Goal: Information Seeking & Learning: Learn about a topic

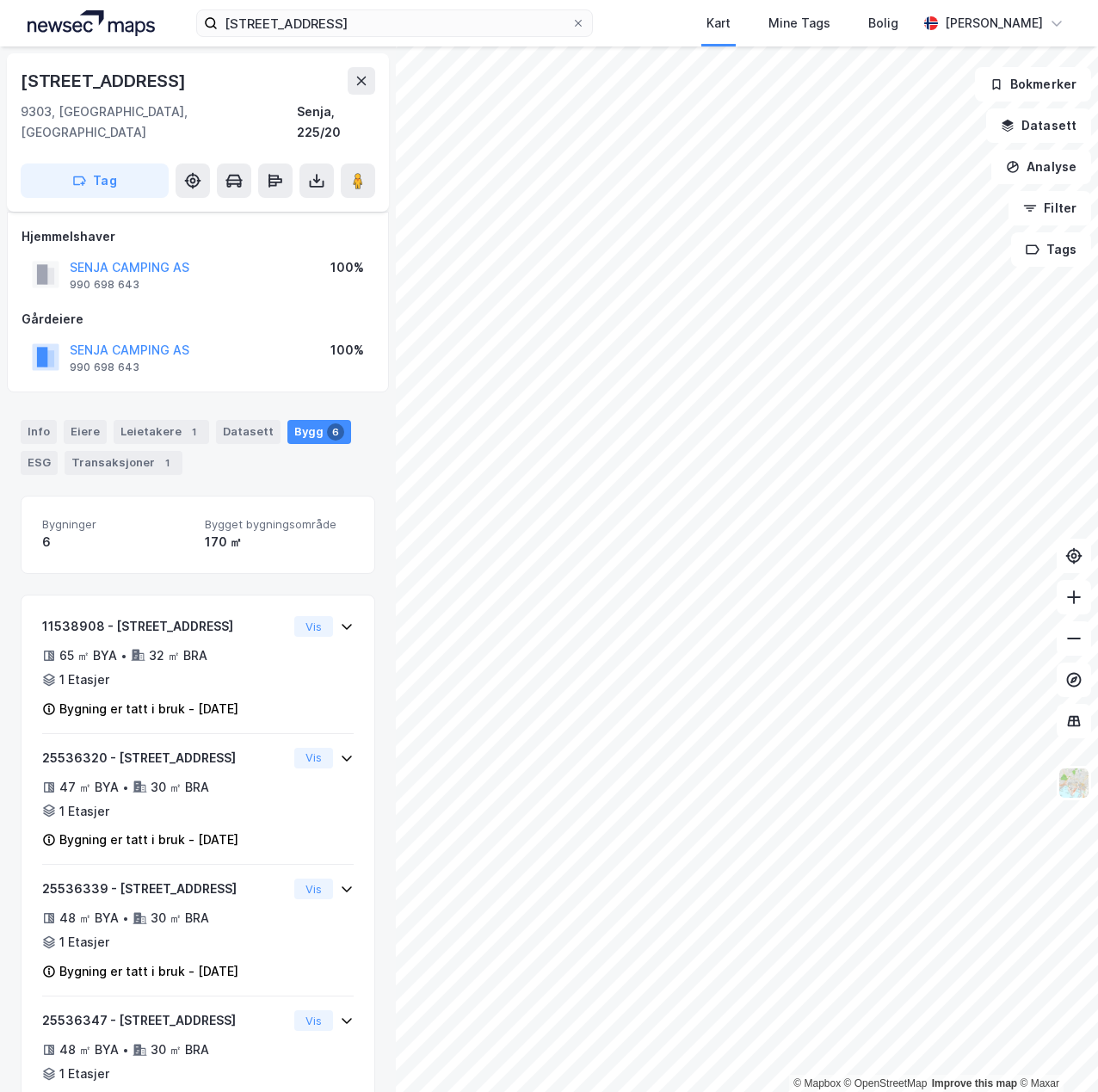
scroll to position [129, 0]
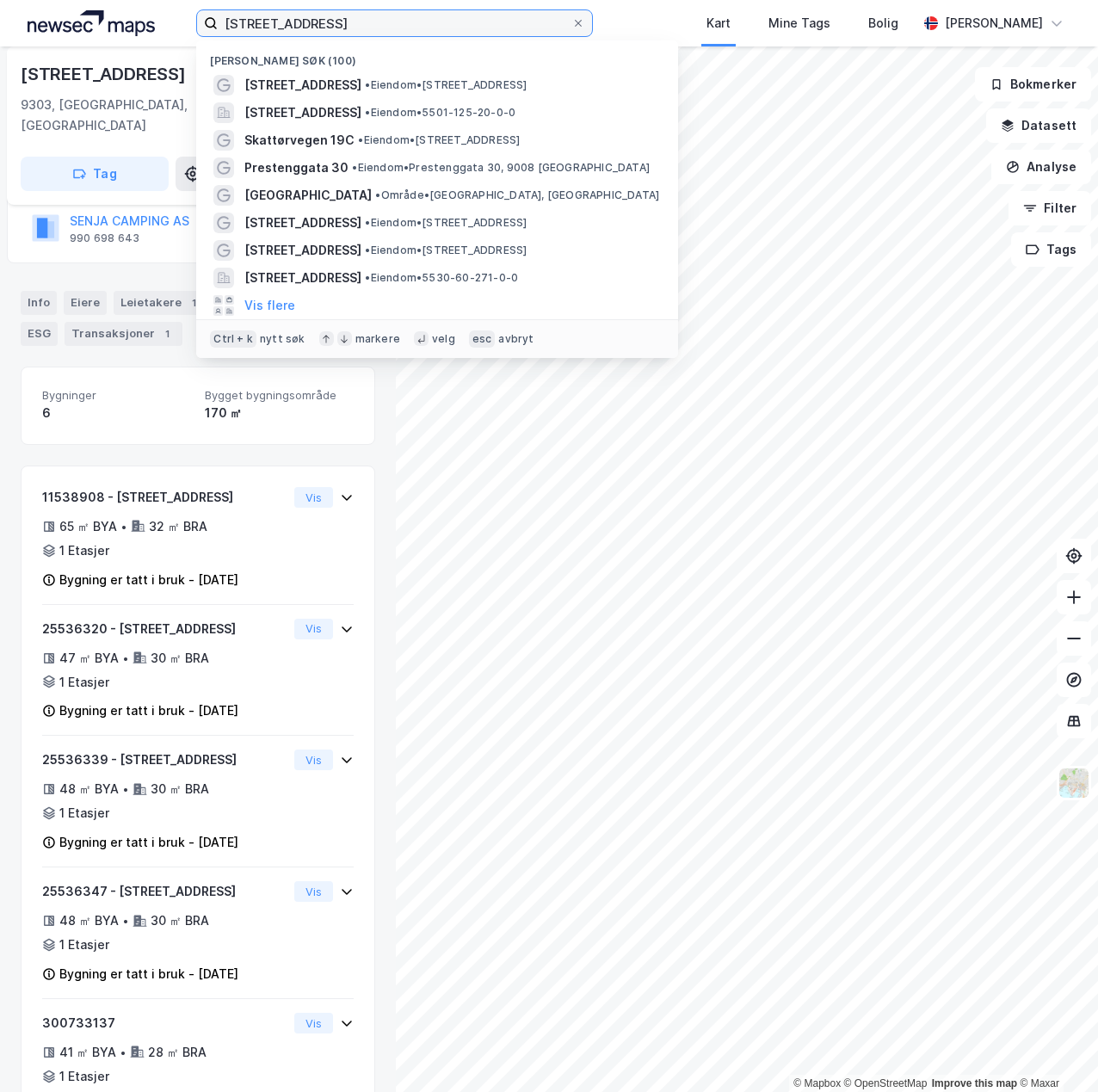
drag, startPoint x: 334, startPoint y: 19, endPoint x: 136, endPoint y: 27, distance: 198.2
click at [136, 27] on div "torsmoveien 418 Nylige søk (100) [STREET_ADDRESS] • Eiendom • [STREET_ADDRESS] …" at bounding box center [549, 23] width 1098 height 46
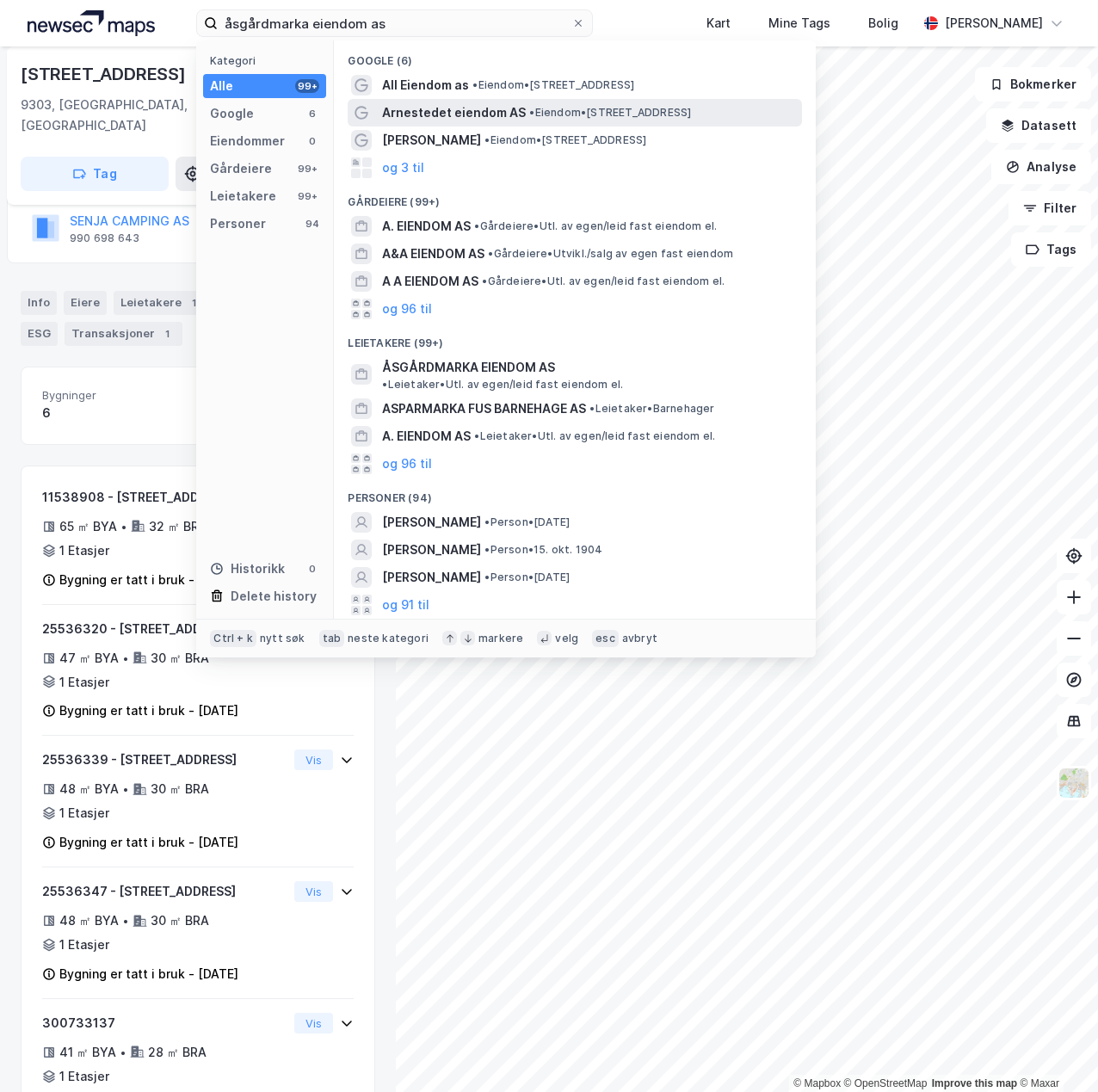
click at [446, 119] on span "Arnestedet eiendom AS" at bounding box center [453, 112] width 144 height 20
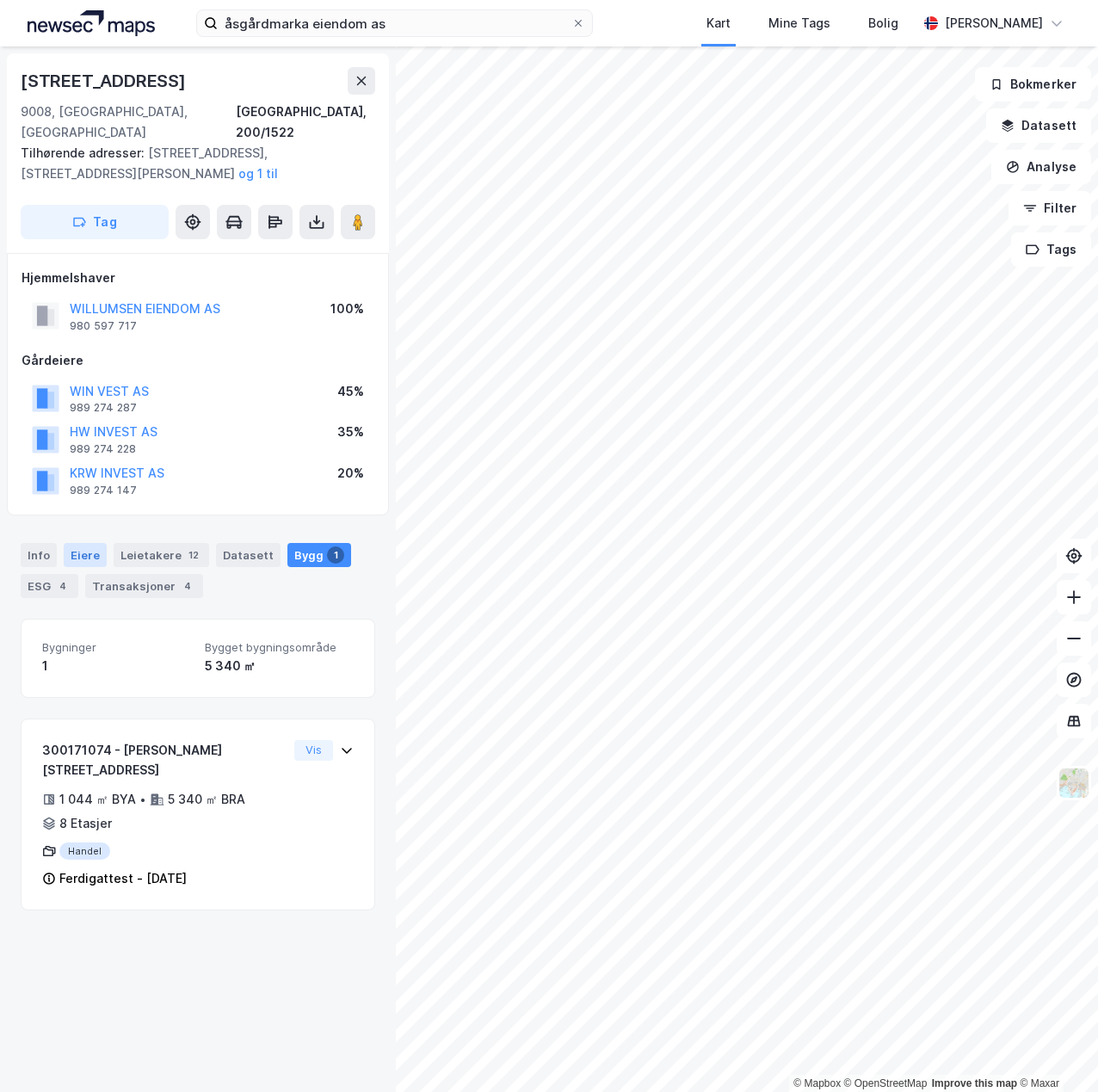
click at [74, 543] on div "Eiere" at bounding box center [85, 555] width 43 height 24
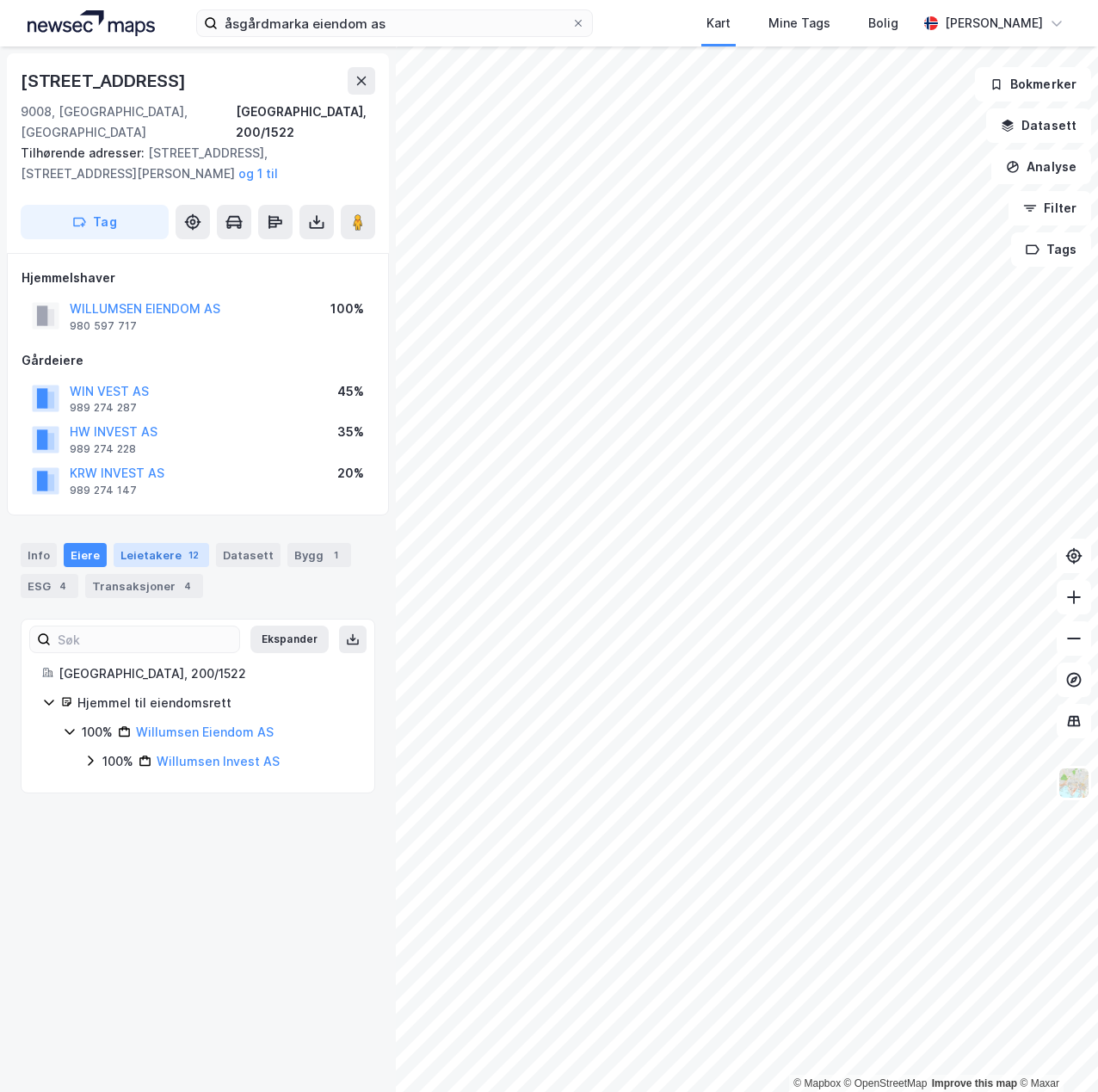
click at [169, 543] on div "Leietakere 12" at bounding box center [161, 555] width 96 height 24
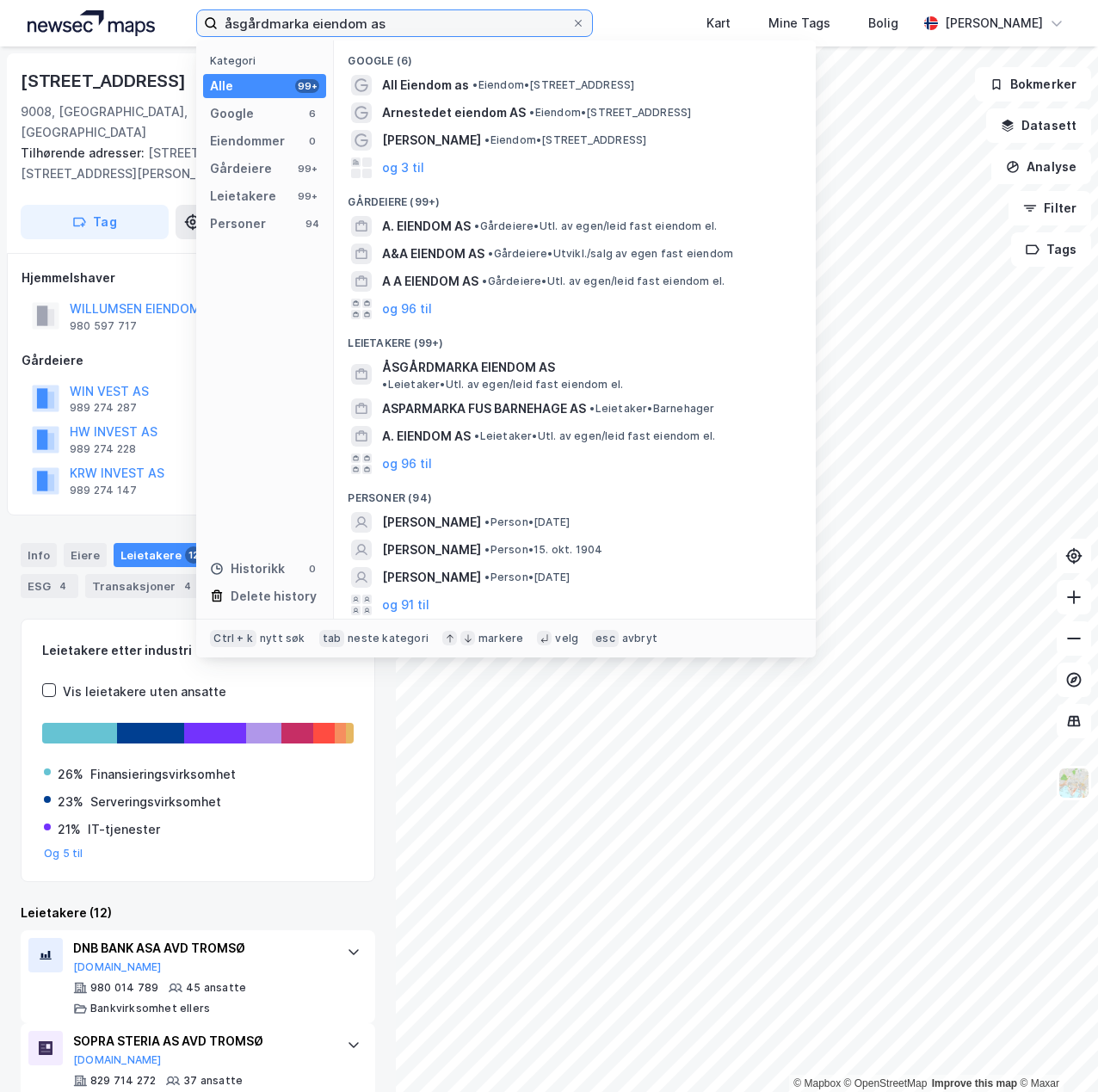
drag, startPoint x: 390, startPoint y: 25, endPoint x: 192, endPoint y: 43, distance: 198.8
click at [192, 43] on div "åsgårdmarka eiendom as Kategori Alle 99+ Google 6 Eiendommer 0 Gårdeiere 99+ Le…" at bounding box center [549, 23] width 1098 height 46
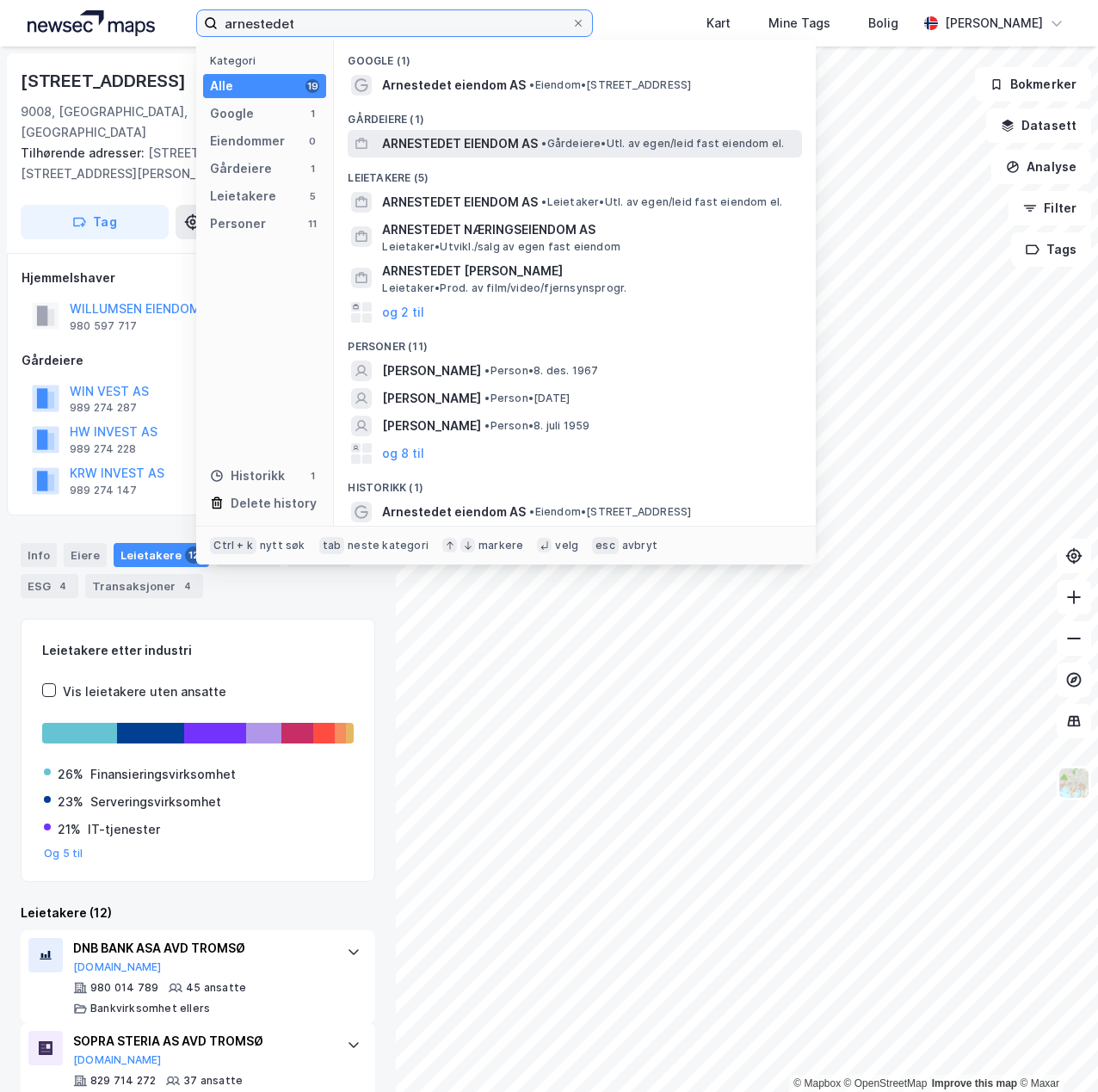
type input "arnestedet"
click at [480, 139] on span "ARNESTEDET EIENDOM AS" at bounding box center [459, 143] width 156 height 20
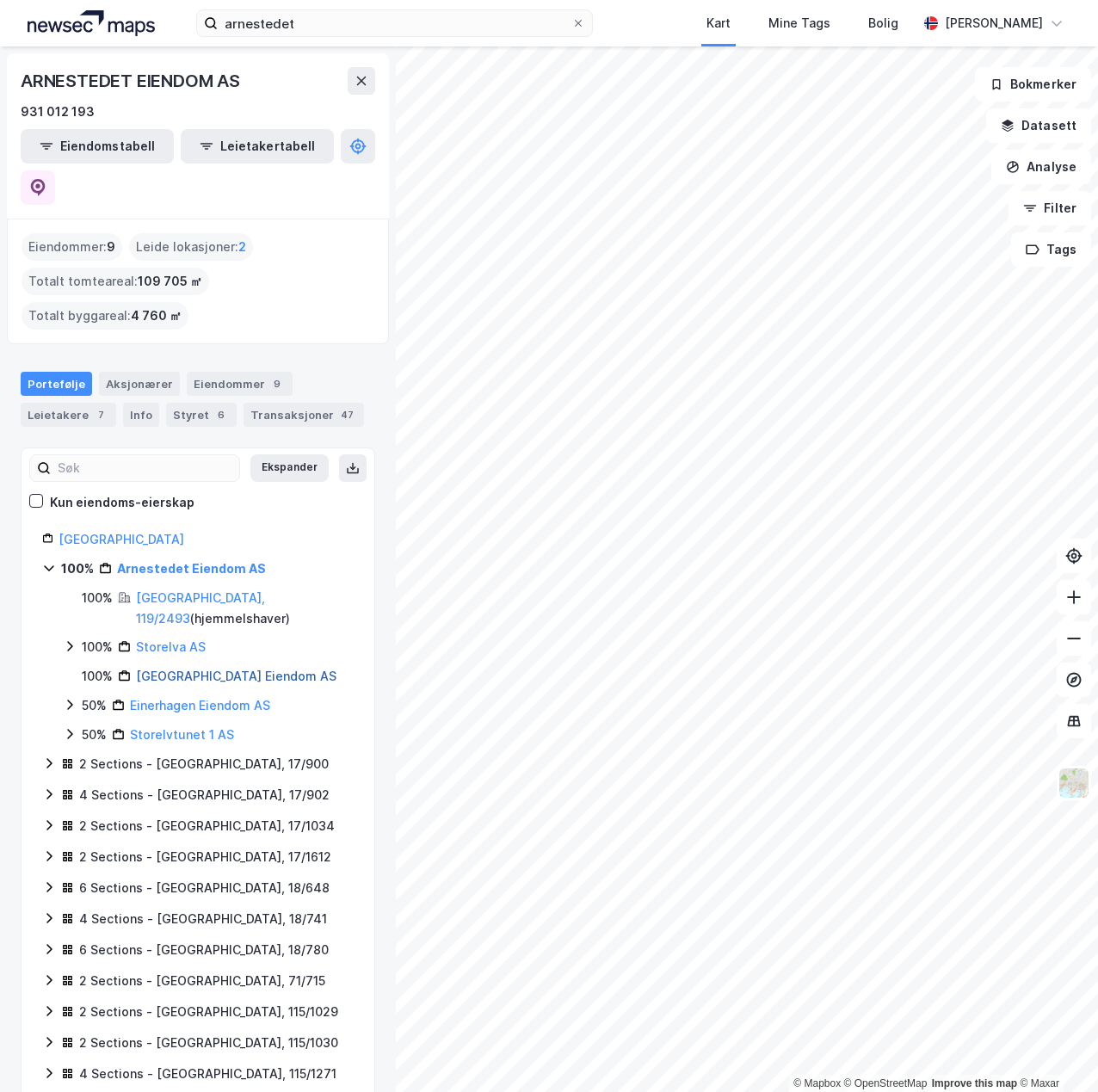
click at [217, 669] on link "[GEOGRAPHIC_DATA] Eiendom AS" at bounding box center [237, 675] width 201 height 14
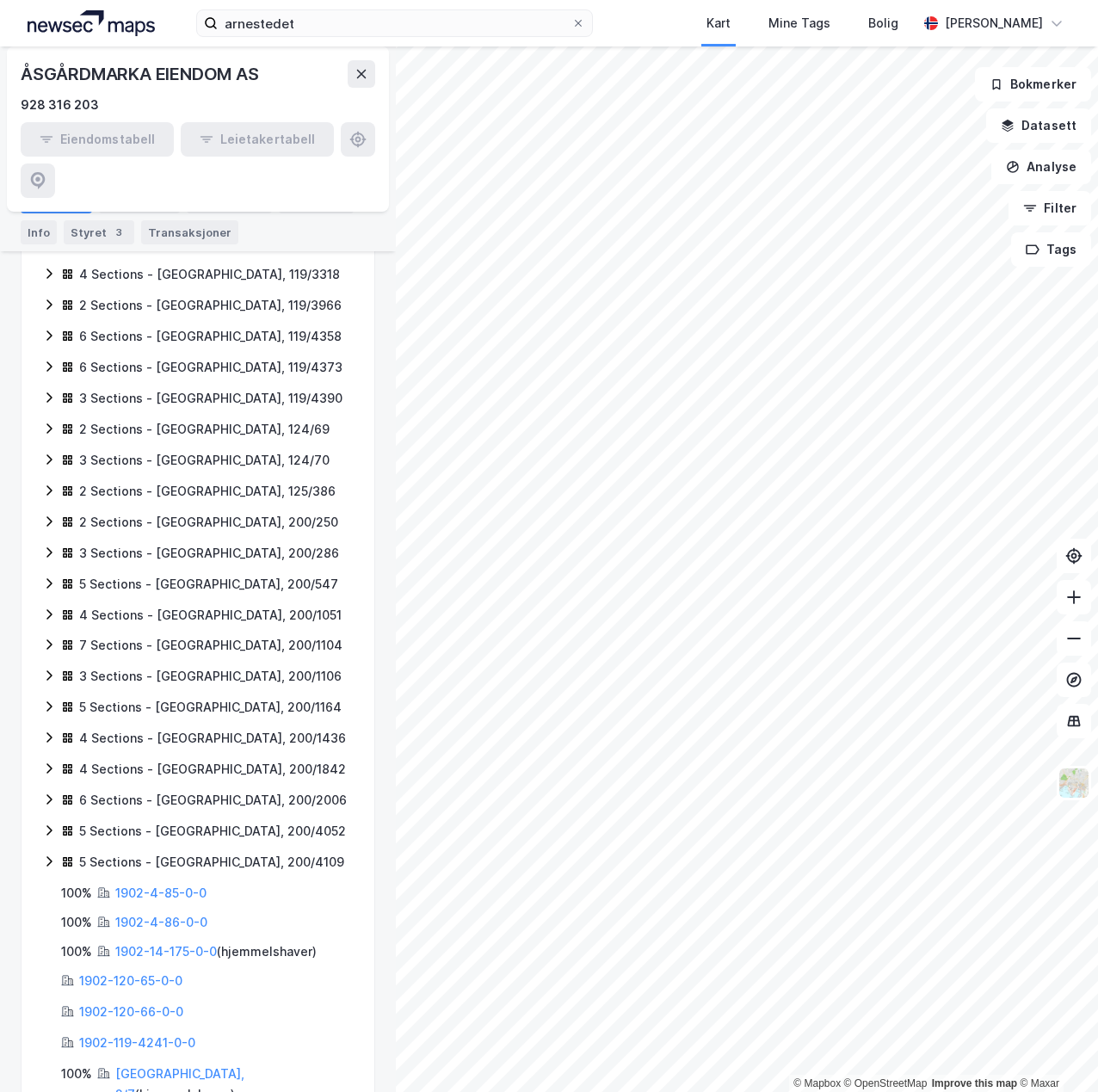
scroll to position [1192, 0]
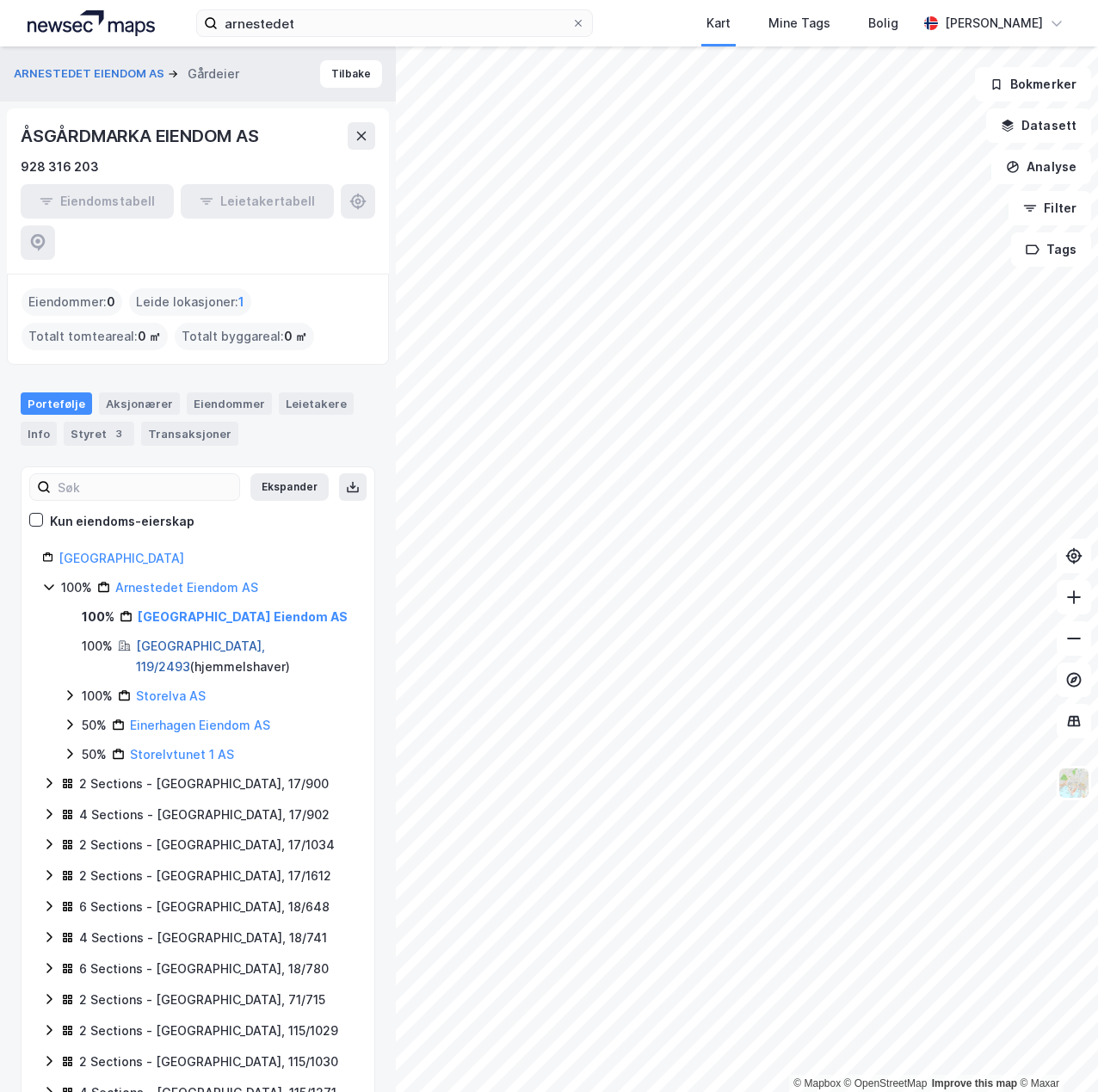
click at [188, 639] on link "[GEOGRAPHIC_DATA], 119/2493" at bounding box center [201, 656] width 130 height 36
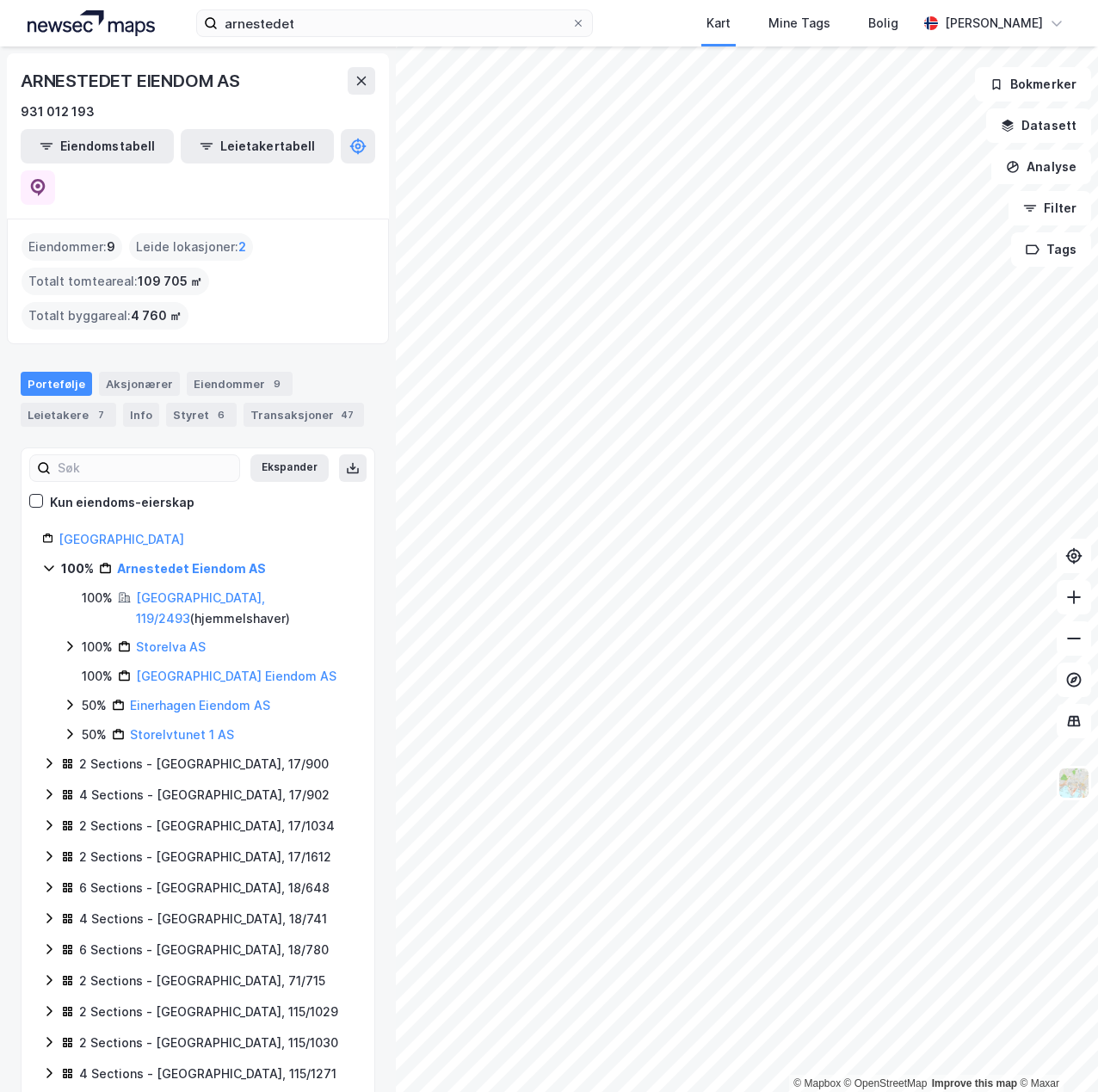
click at [71, 698] on icon at bounding box center [70, 704] width 14 height 14
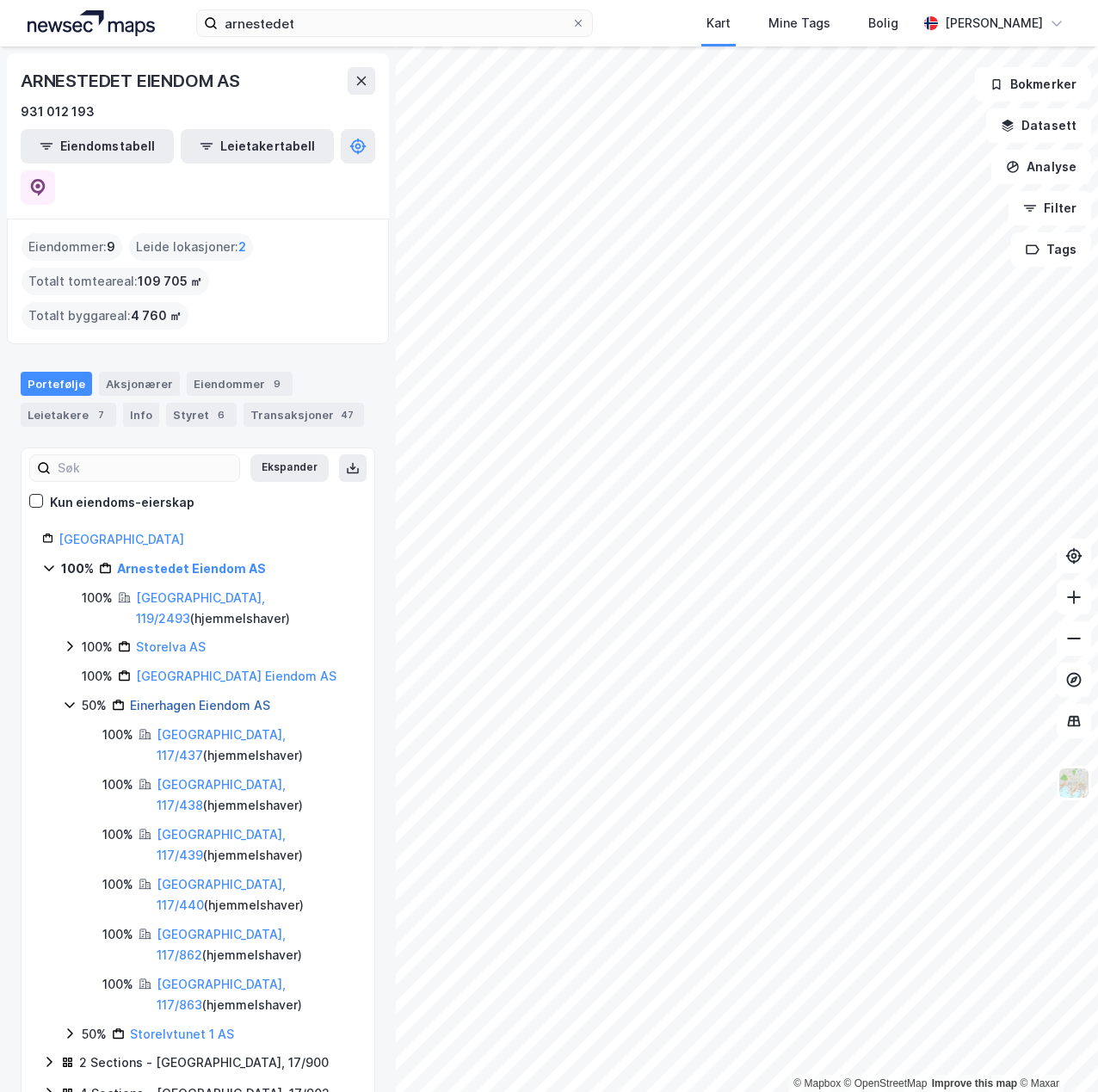
click at [179, 698] on link "Einerhagen Eiendom AS" at bounding box center [199, 704] width 140 height 14
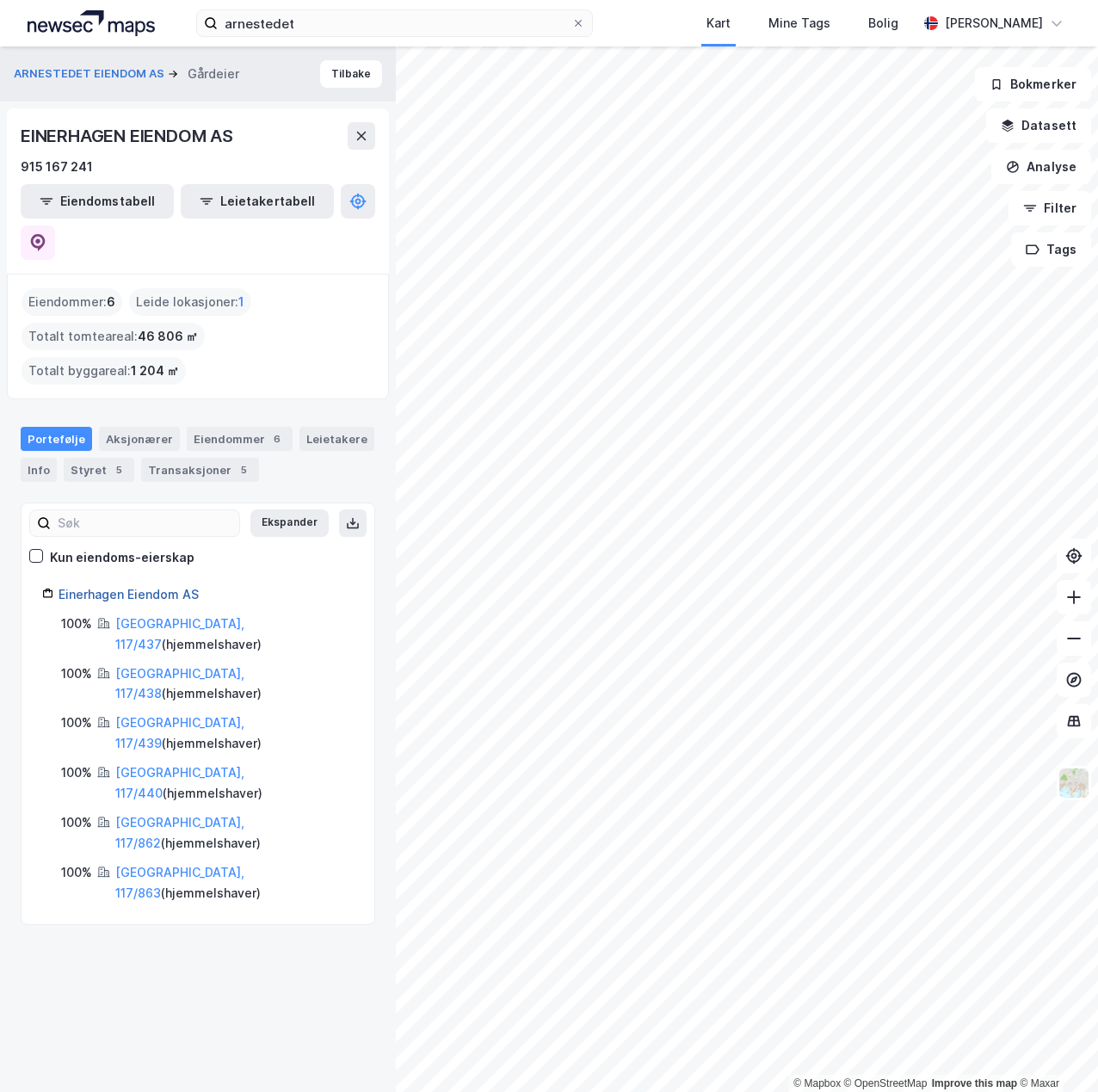
click at [159, 587] on link "Einerhagen Eiendom AS" at bounding box center [129, 593] width 140 height 14
click at [139, 587] on link "Einerhagen Eiendom AS" at bounding box center [129, 593] width 140 height 14
click at [584, 24] on icon at bounding box center [578, 23] width 11 height 11
click at [571, 24] on input "arnestedet" at bounding box center [394, 23] width 354 height 26
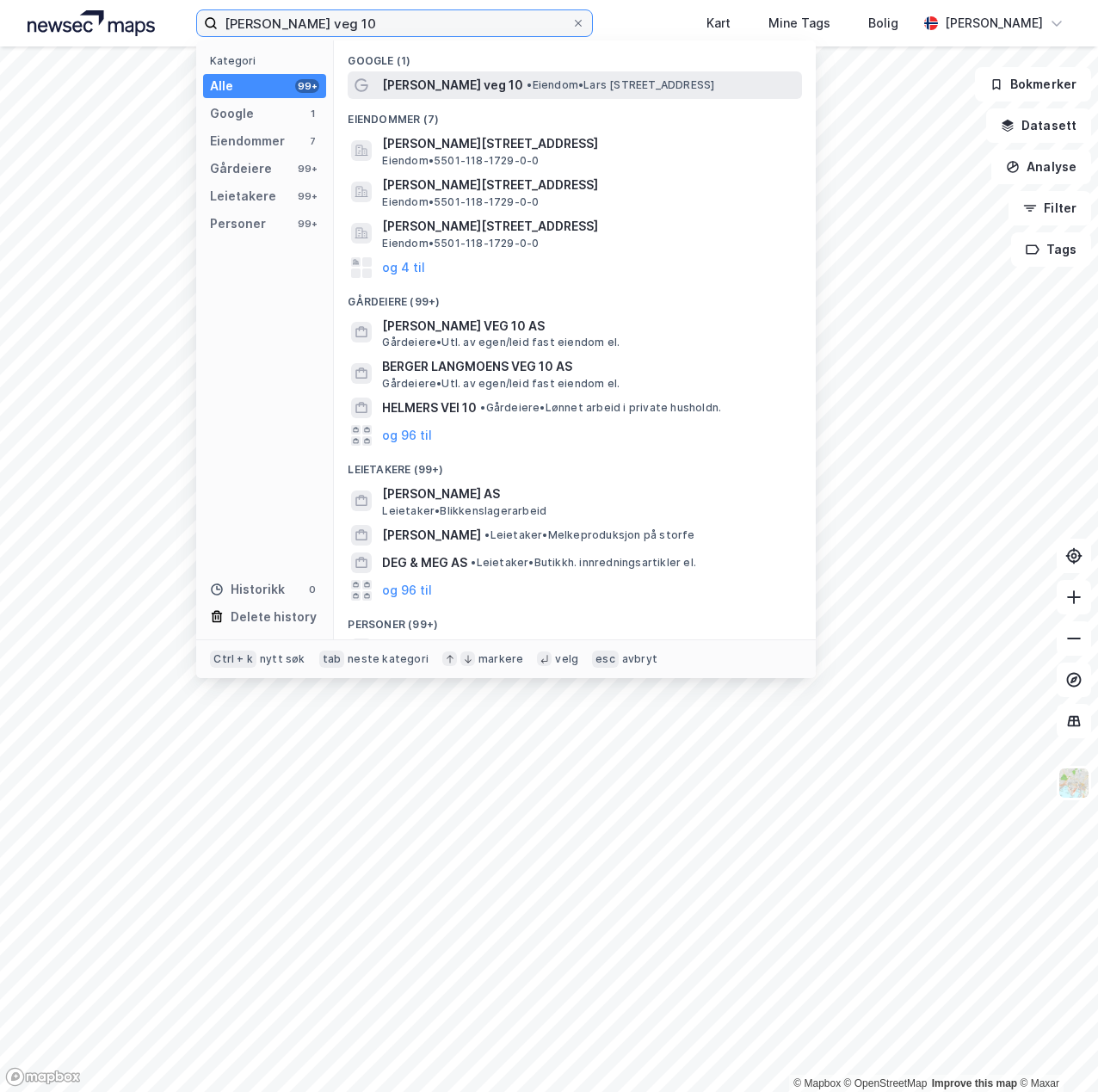
type input "[PERSON_NAME] veg 10"
click at [475, 81] on span "[PERSON_NAME] veg 10" at bounding box center [452, 84] width 141 height 20
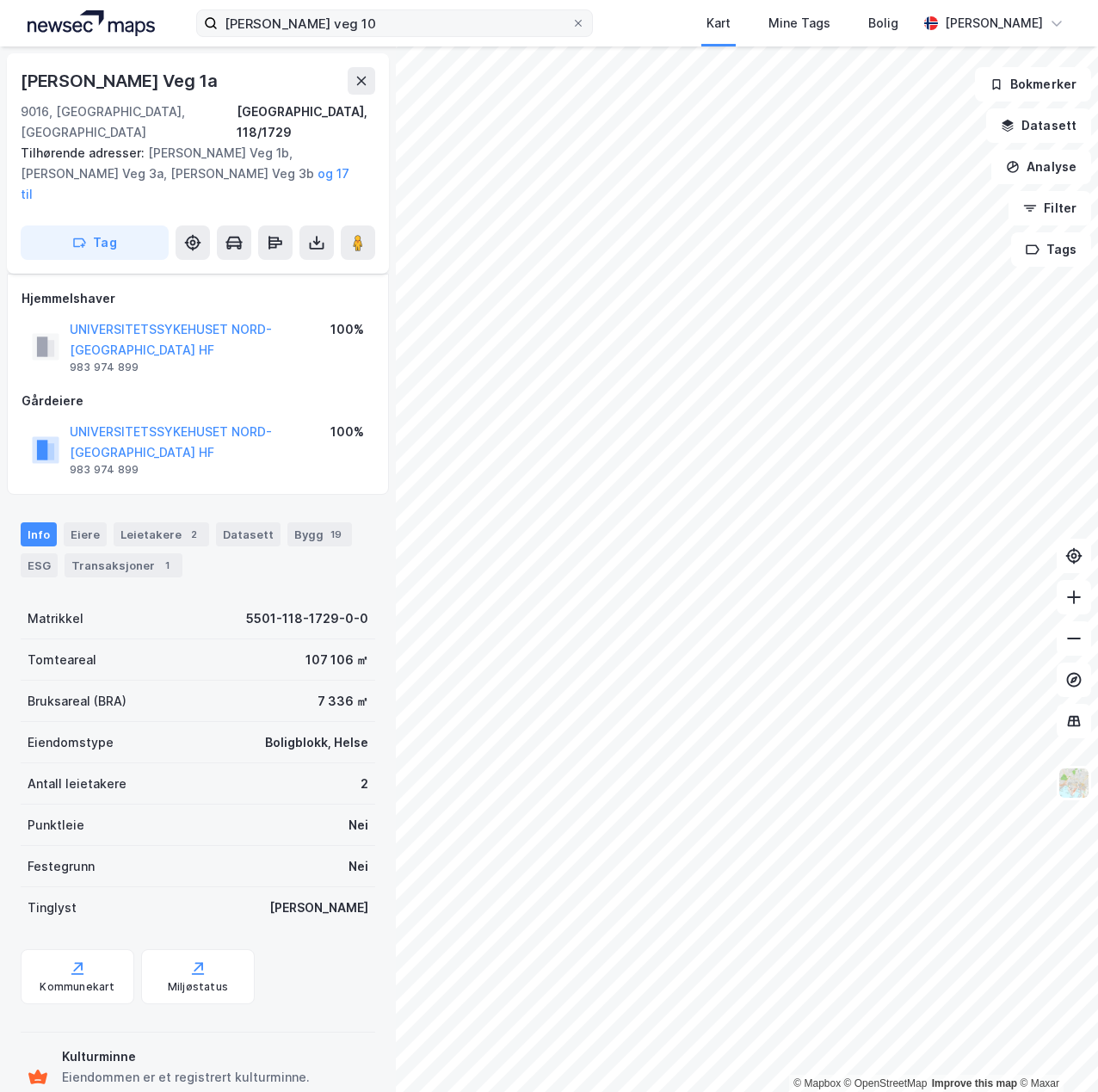
scroll to position [12, 0]
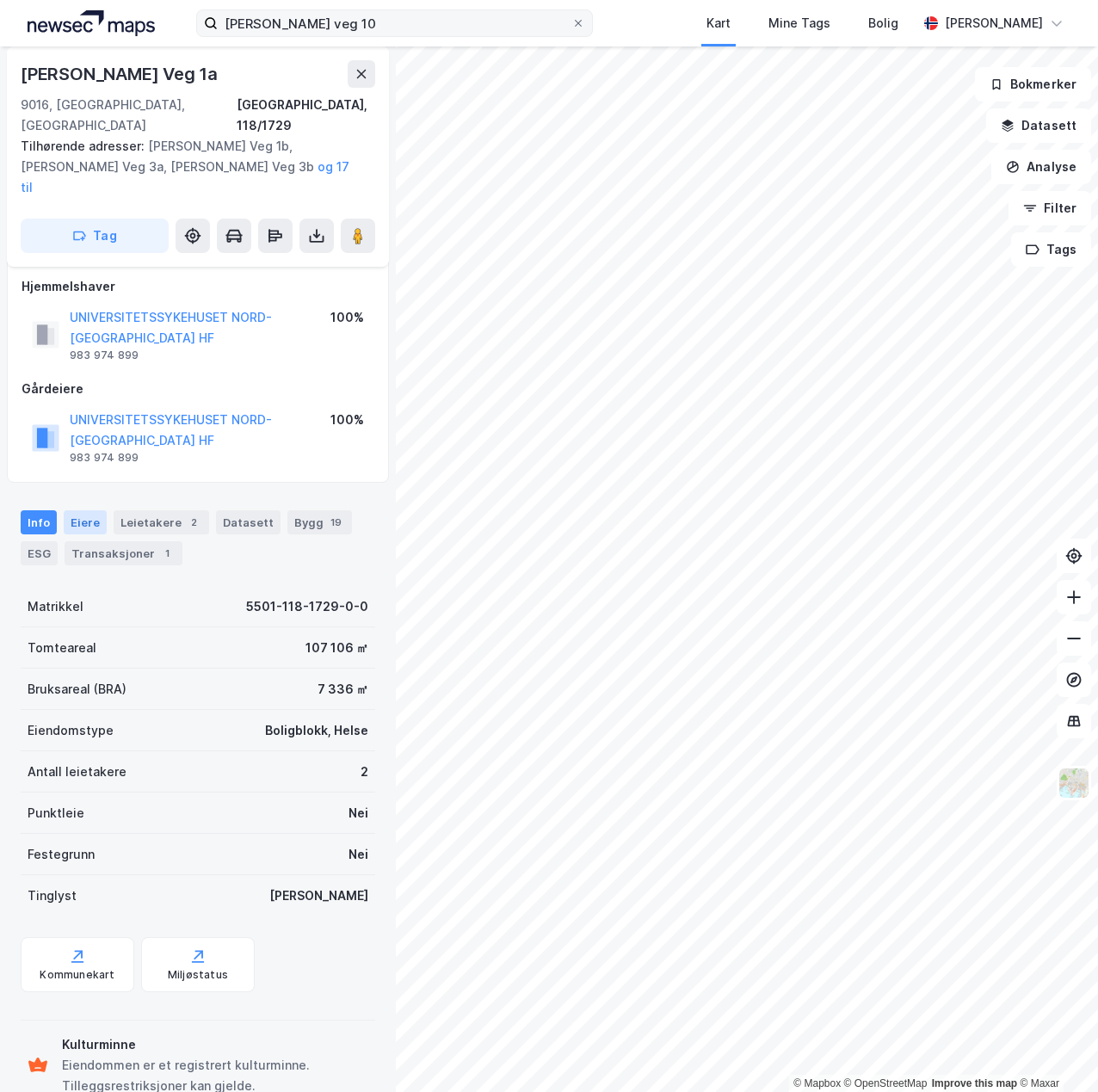
click at [93, 510] on div "Eiere" at bounding box center [85, 522] width 43 height 24
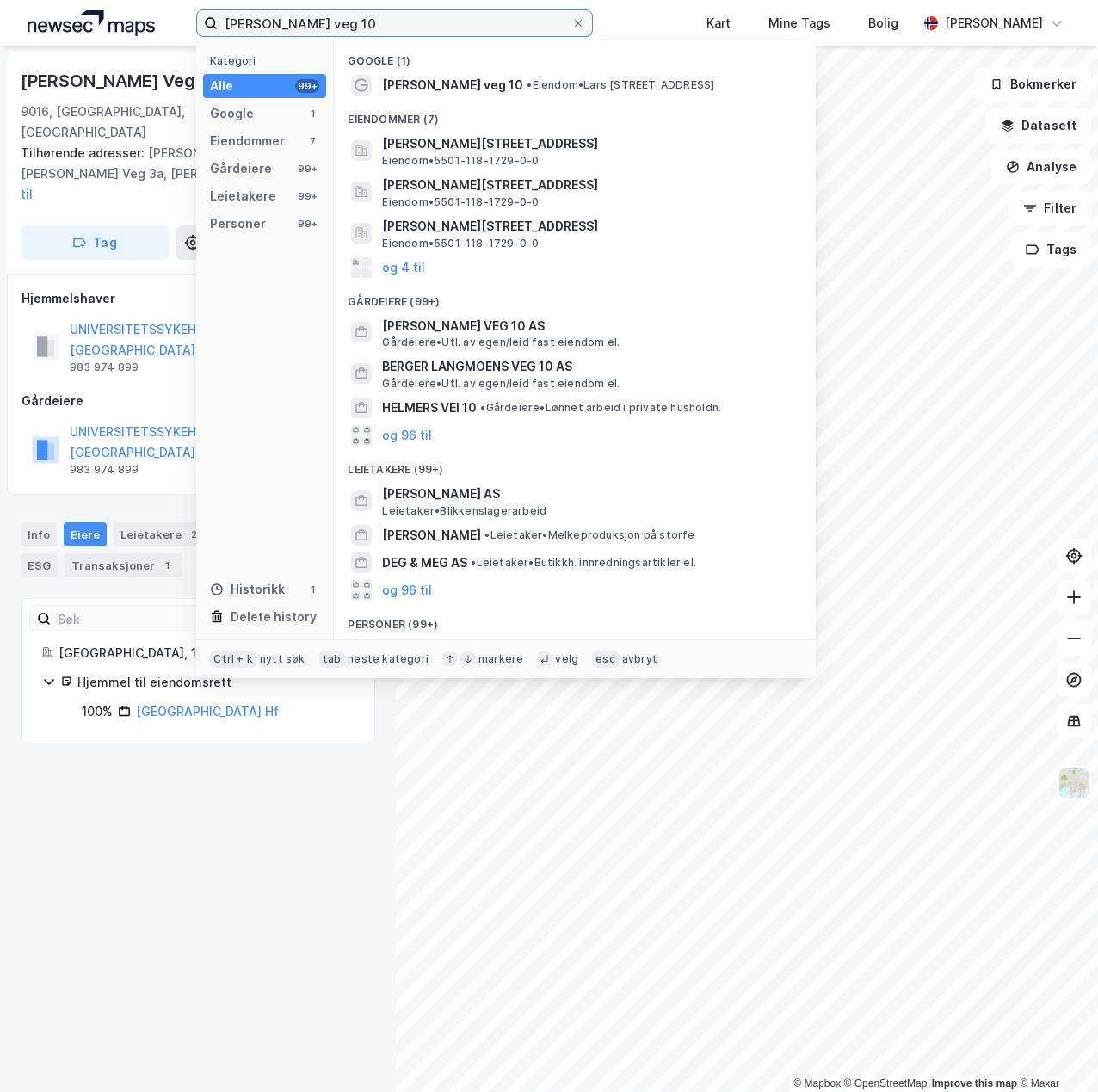
click at [413, 32] on input "[PERSON_NAME] veg 10" at bounding box center [394, 23] width 354 height 26
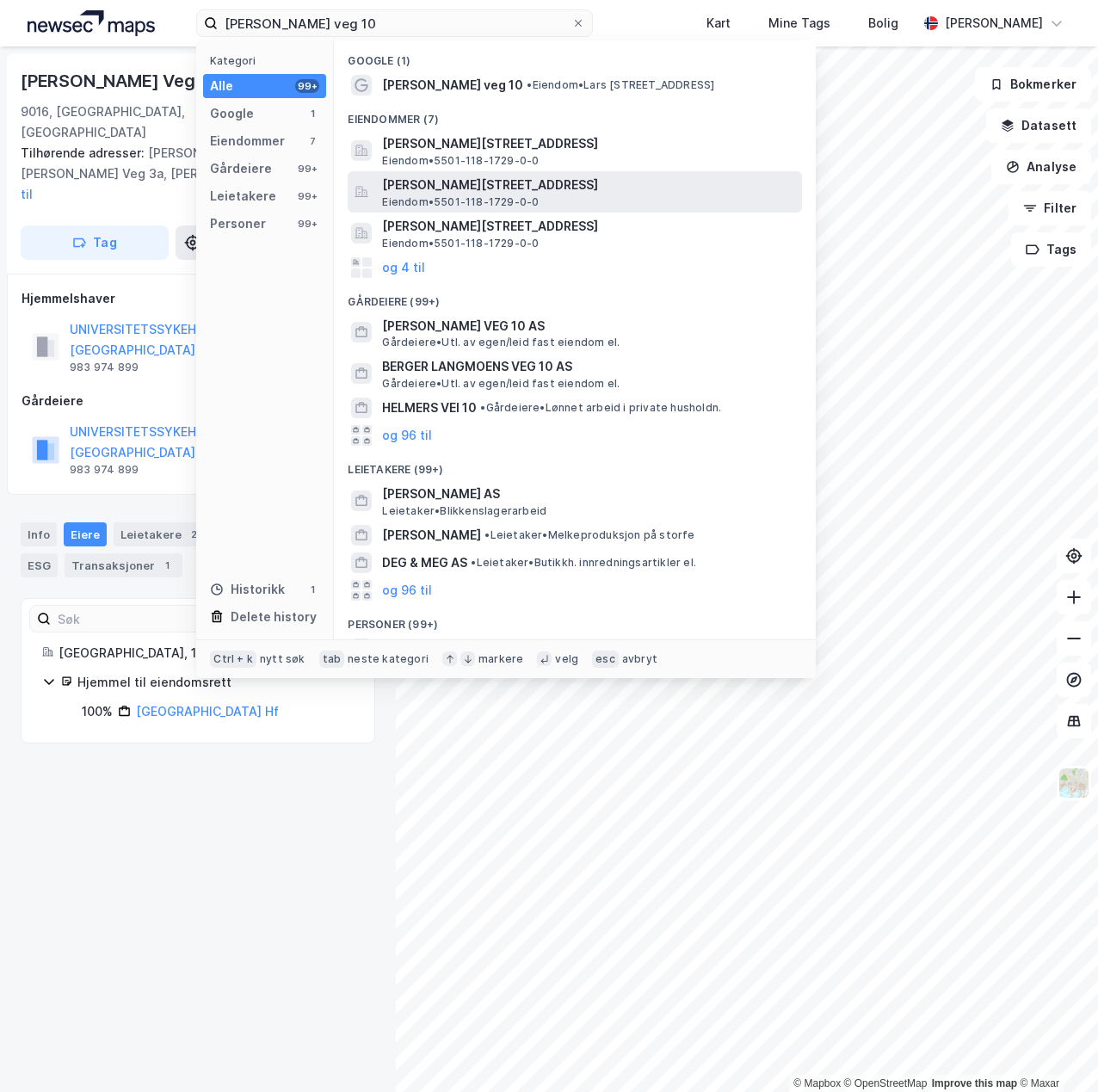
click at [490, 183] on span "[PERSON_NAME][STREET_ADDRESS]" at bounding box center [588, 185] width 413 height 20
